Goal: Find contact information: Find contact information

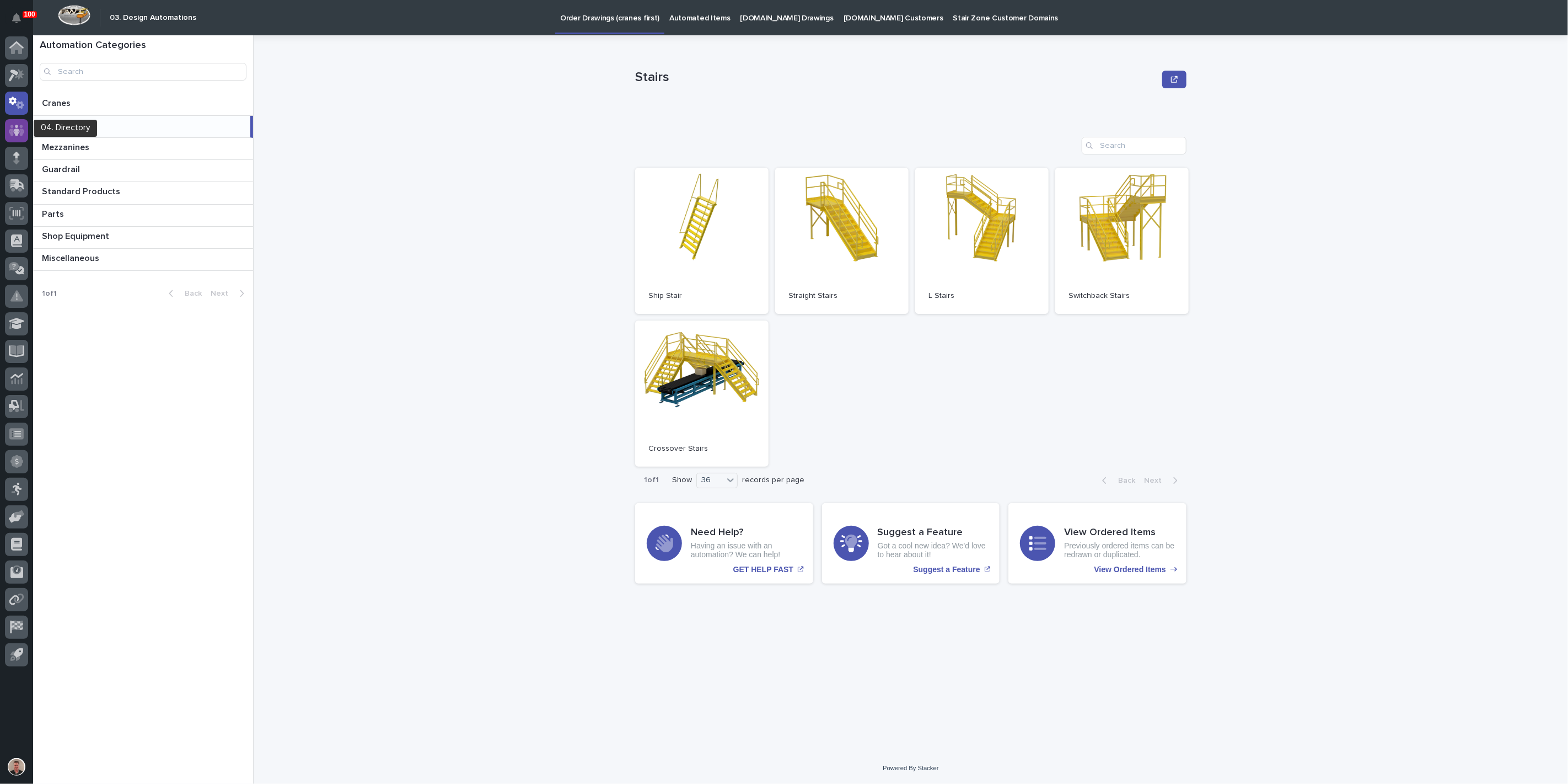
click at [10, 122] on div at bounding box center [16, 131] width 23 height 23
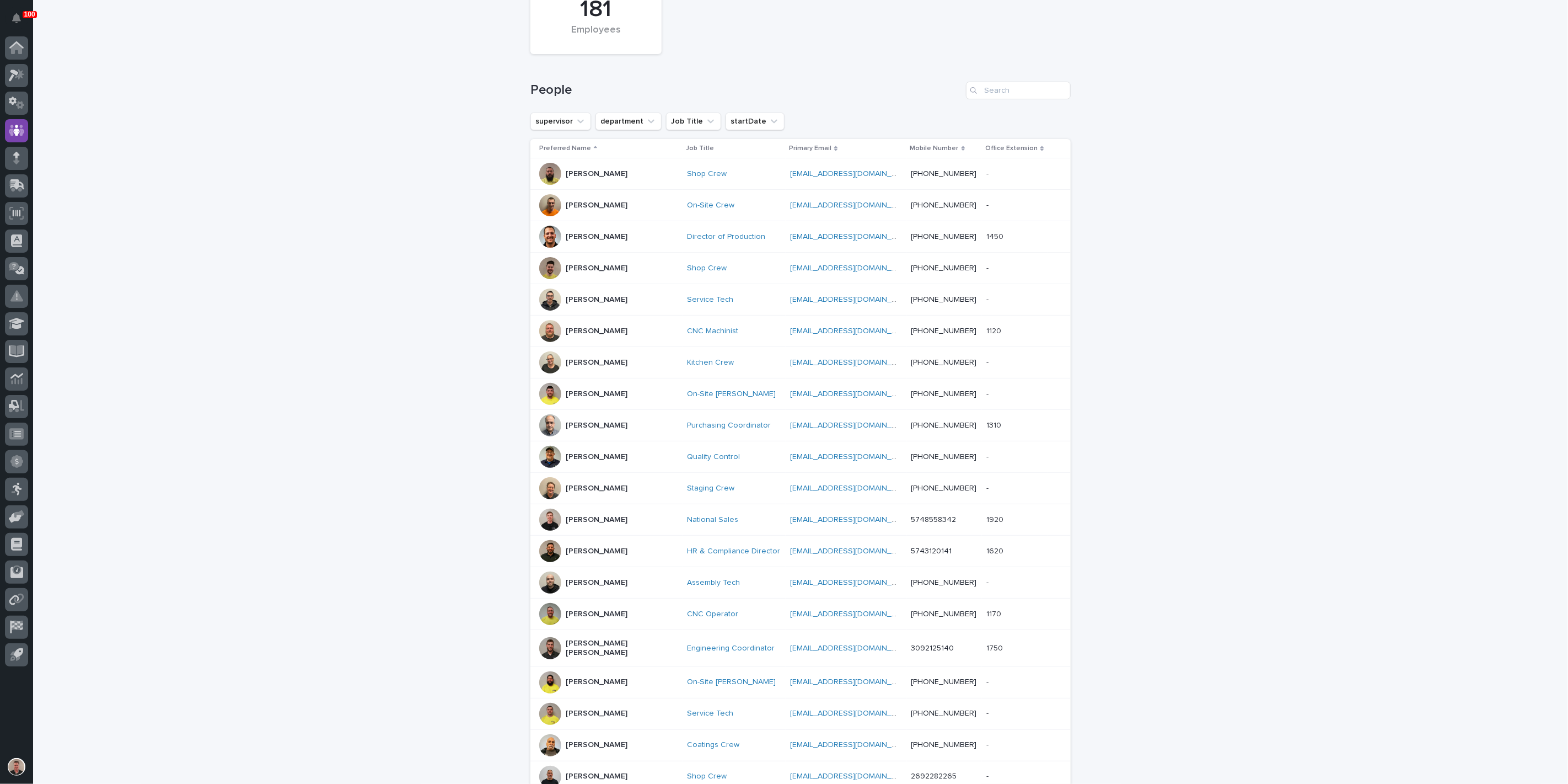
scroll to position [52, 0]
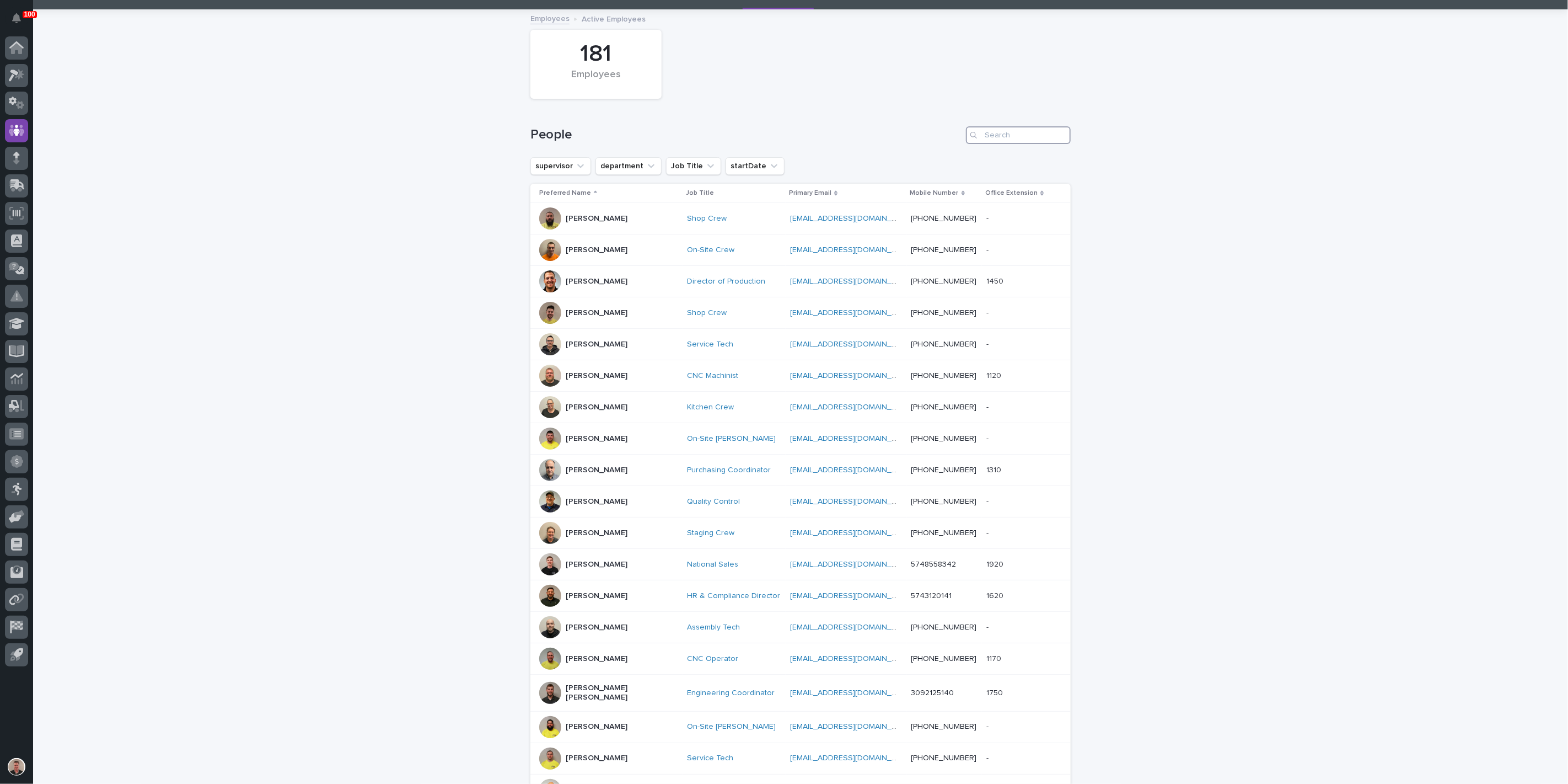
click at [1002, 144] on input "Search" at bounding box center [1019, 135] width 105 height 17
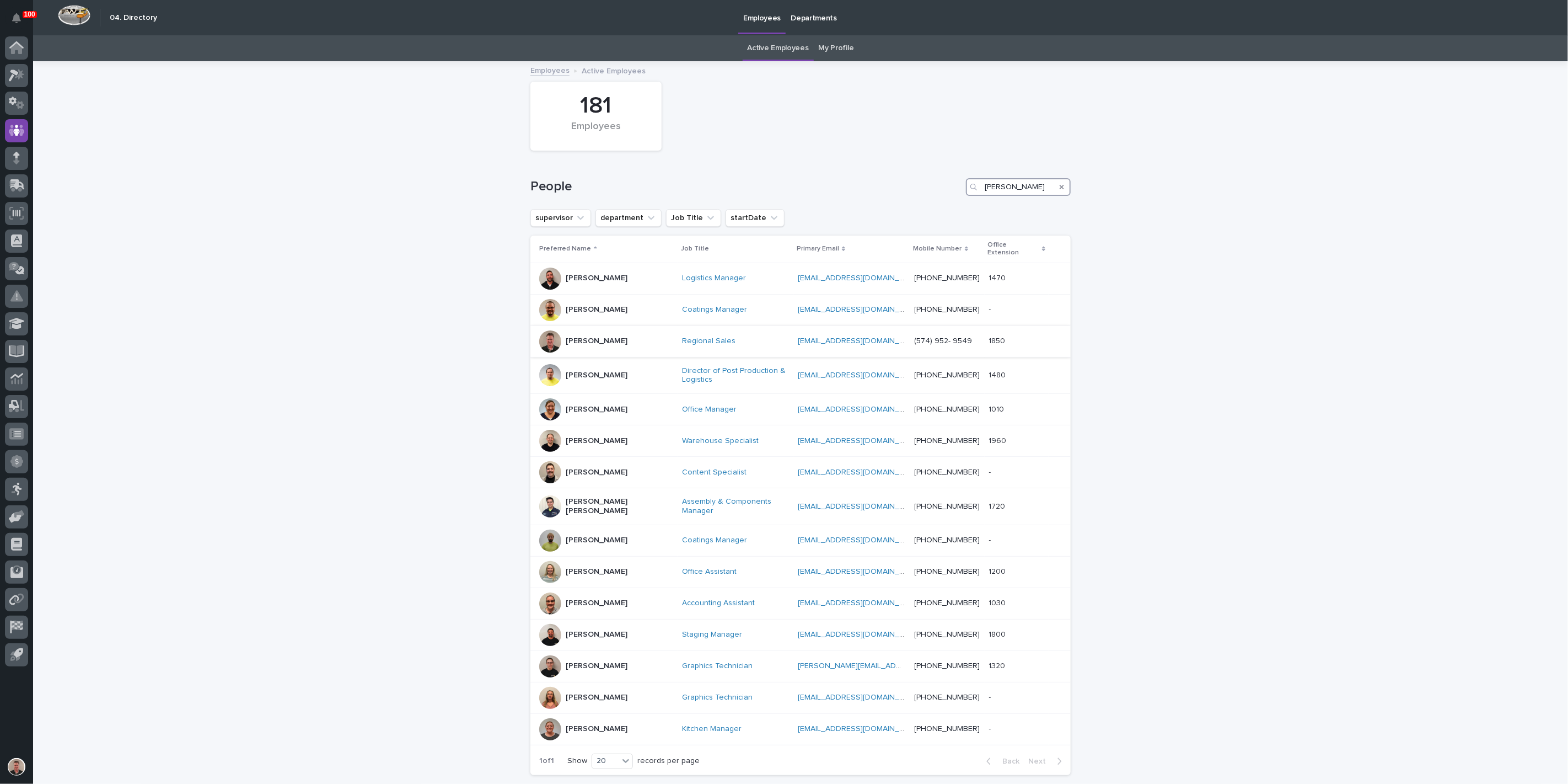
type input "[PERSON_NAME]"
click at [586, 350] on div "[PERSON_NAME]" at bounding box center [596, 340] width 62 height 18
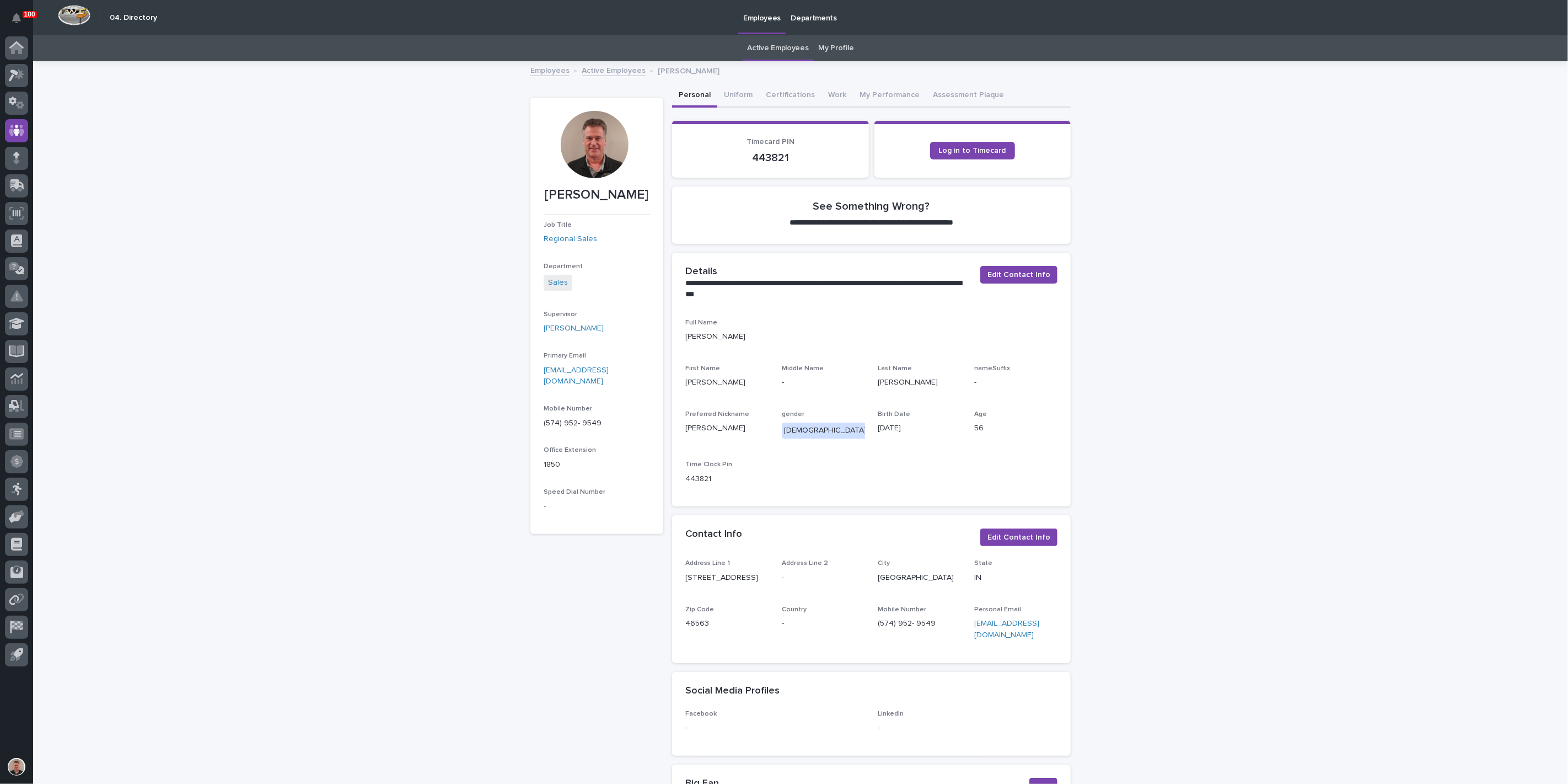
click at [595, 159] on div at bounding box center [594, 144] width 67 height 67
click at [586, 159] on div at bounding box center [594, 144] width 67 height 67
drag, startPoint x: 595, startPoint y: 150, endPoint x: 592, endPoint y: 157, distance: 7.6
click at [595, 153] on div at bounding box center [594, 144] width 67 height 67
